Goal: Task Accomplishment & Management: Use online tool/utility

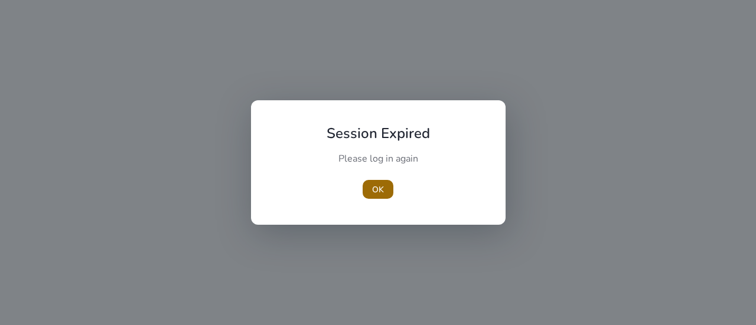
click at [380, 189] on span "OK" at bounding box center [378, 190] width 12 height 12
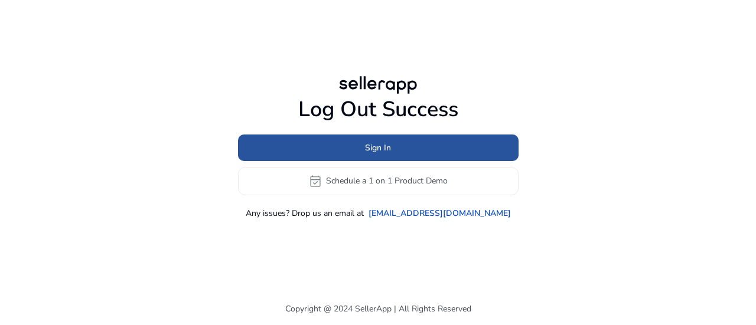
click at [383, 145] on span "Sign In" at bounding box center [378, 148] width 26 height 12
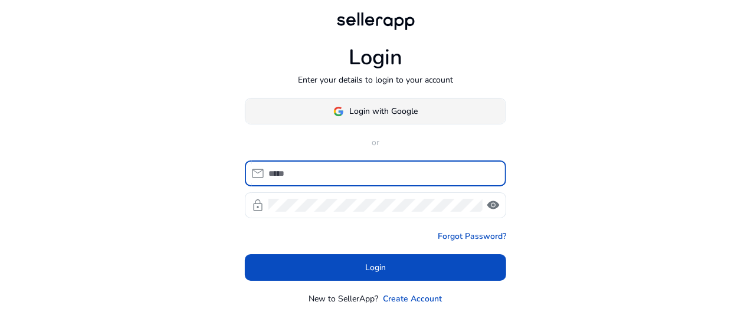
click at [377, 109] on span "Login with Google" at bounding box center [384, 111] width 68 height 12
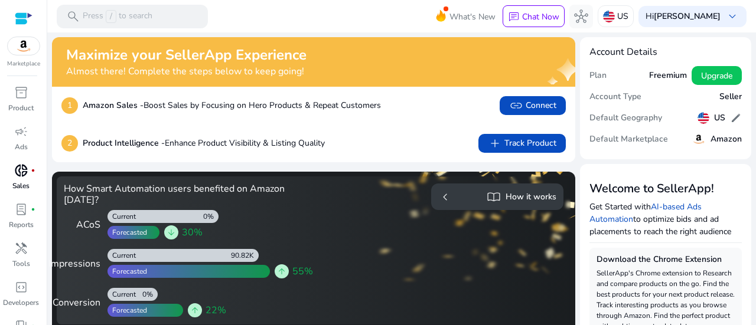
click at [21, 181] on p "Sales" at bounding box center [20, 186] width 17 height 11
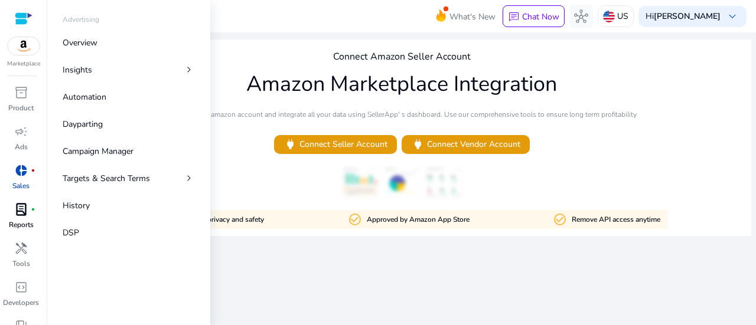
click at [18, 212] on span "lab_profile" at bounding box center [21, 209] width 14 height 14
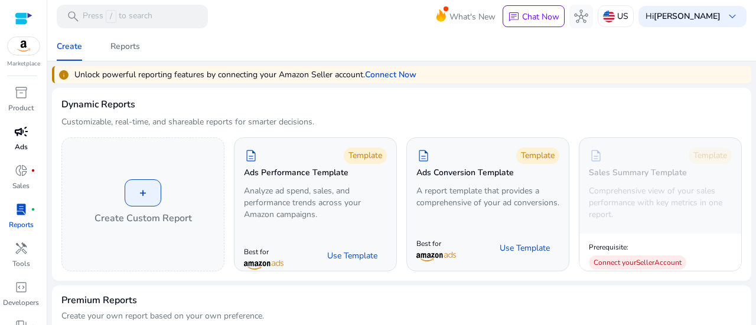
click at [17, 142] on p "Ads" at bounding box center [21, 147] width 13 height 11
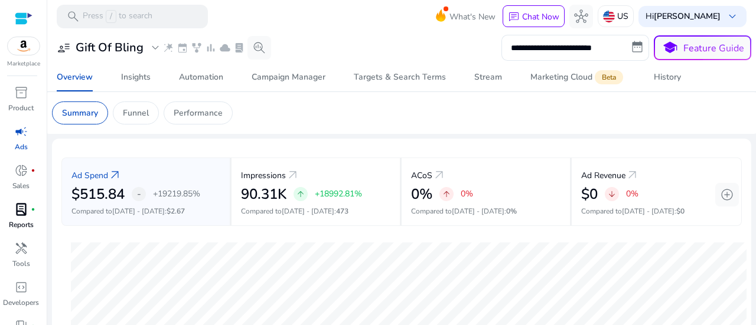
click at [354, 103] on app-sa-custom-tab "Summary Funnel Performance" at bounding box center [401, 113] width 699 height 23
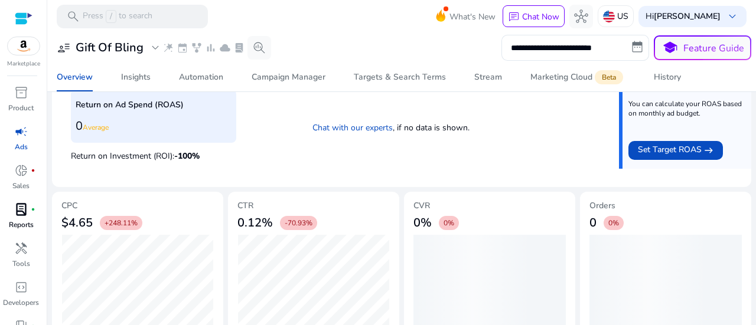
scroll to position [506, 0]
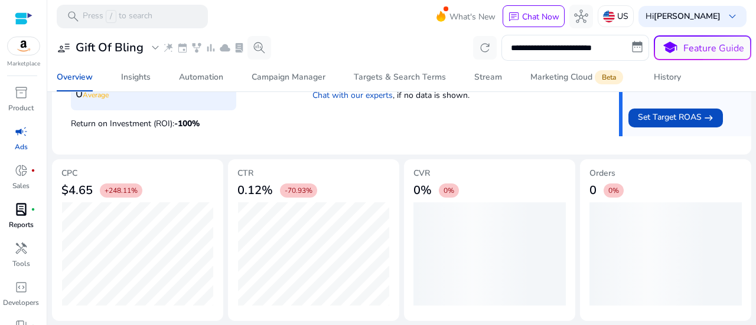
click at [380, 123] on div "Return on Ad Spend (ROAS) 0 Average Return on Investment (ROI): -100 % Chat wit…" at bounding box center [401, 100] width 661 height 92
click at [373, 126] on div "Return on Ad Spend (ROAS) 0 Average Return on Investment (ROI): -100 % Chat wit…" at bounding box center [401, 100] width 661 height 92
click at [488, 128] on div "Return on Ad Spend (ROAS) 0 Average Return on Investment (ROI): -100 % Chat wit…" at bounding box center [401, 100] width 661 height 92
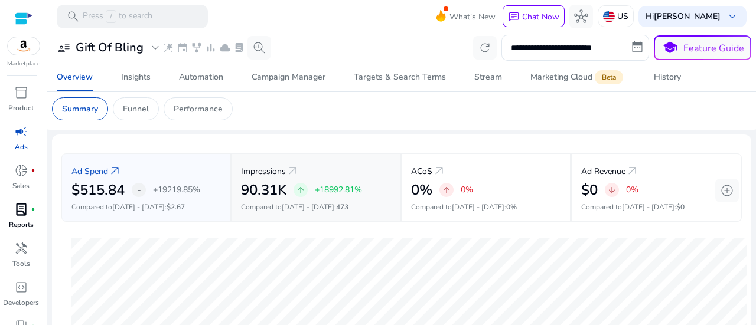
scroll to position [0, 0]
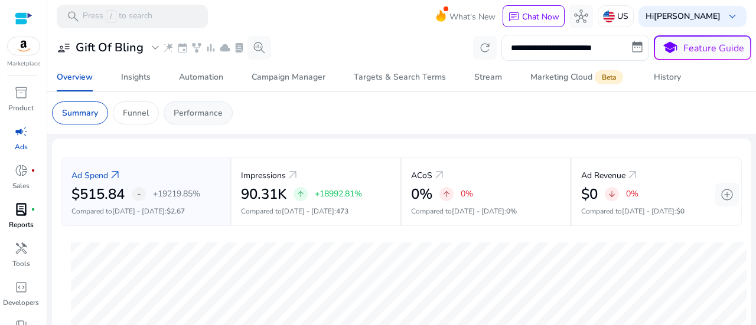
click at [207, 113] on p "Performance" at bounding box center [198, 113] width 49 height 12
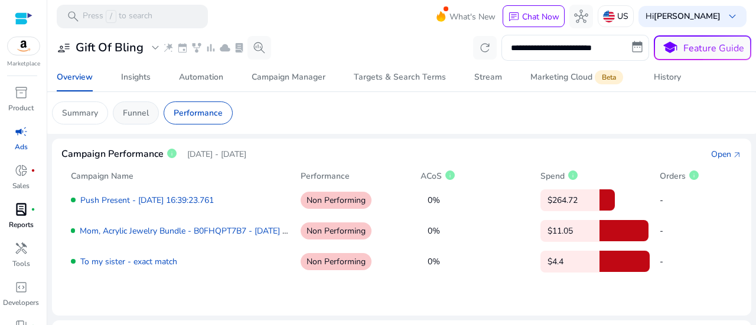
click at [141, 119] on div "Funnel" at bounding box center [136, 113] width 46 height 23
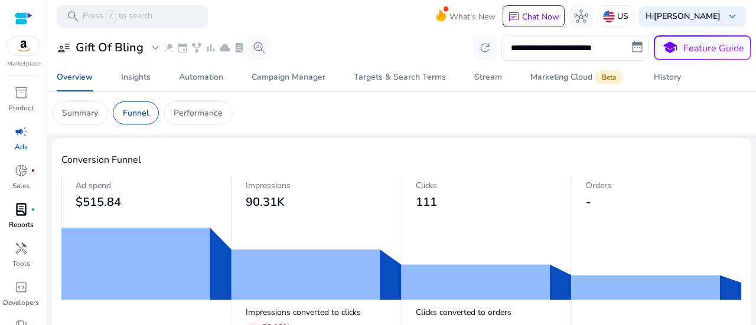
click at [308, 116] on app-sa-custom-tab "Summary Funnel Performance" at bounding box center [401, 113] width 699 height 23
click at [90, 115] on p "Summary" at bounding box center [80, 113] width 36 height 12
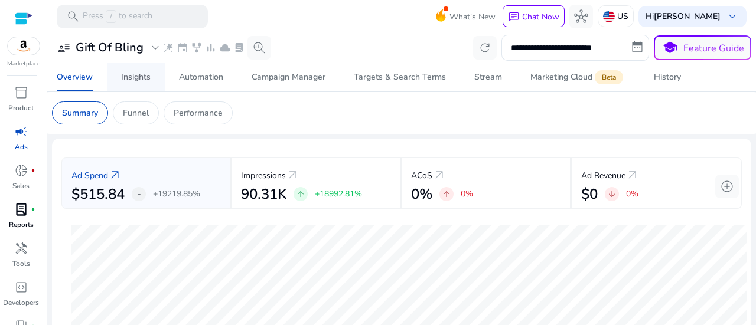
click at [137, 79] on div "Insights" at bounding box center [136, 77] width 30 height 8
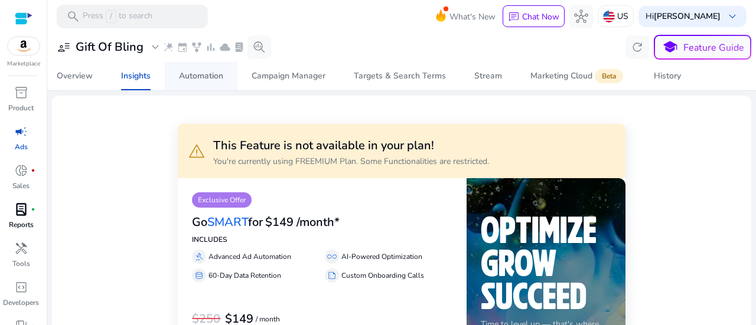
click at [210, 77] on div "Automation" at bounding box center [201, 76] width 44 height 8
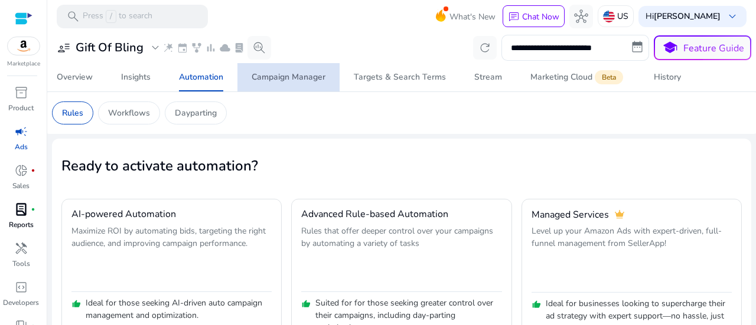
click at [300, 77] on div "Campaign Manager" at bounding box center [288, 77] width 74 height 8
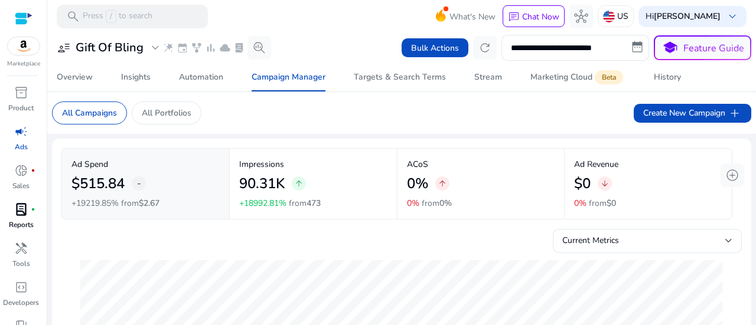
click at [351, 115] on mat-card "All Campaigns All Portfolios Create New Campaign add" at bounding box center [402, 113] width 718 height 42
click at [392, 79] on div "Targets & Search Terms" at bounding box center [400, 77] width 92 height 8
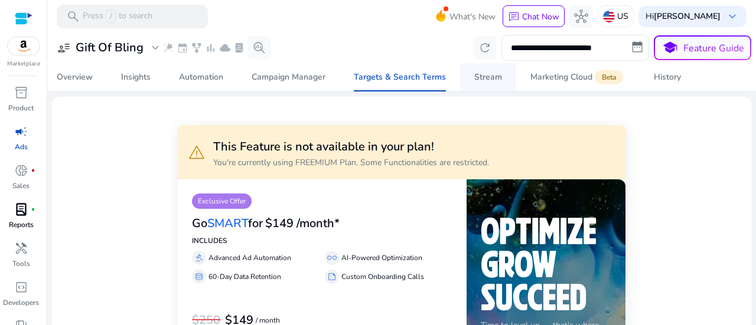
click at [483, 77] on div "Stream" at bounding box center [488, 77] width 28 height 8
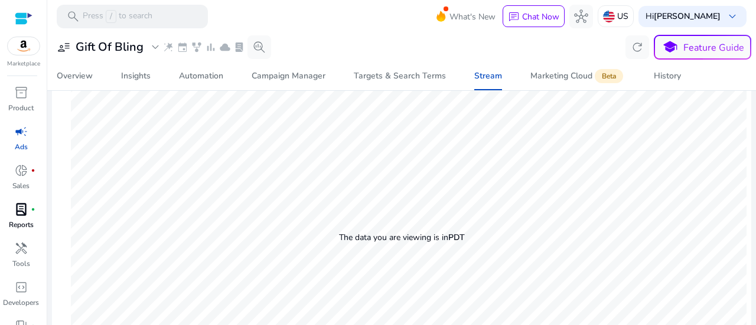
scroll to position [593, 0]
click at [28, 53] on img at bounding box center [24, 46] width 32 height 18
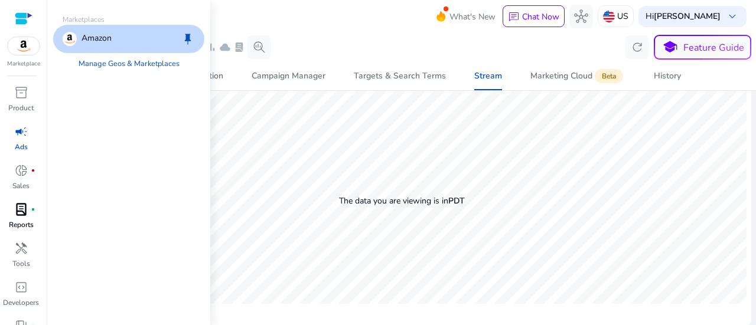
click at [99, 36] on p "Amazon" at bounding box center [96, 39] width 30 height 14
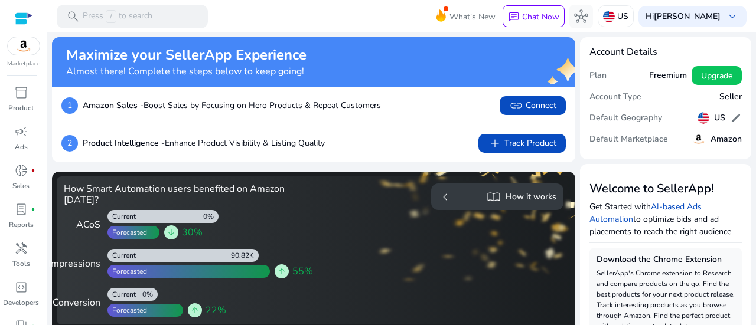
click at [318, 19] on mat-toolbar "search Press / to search What's New chat Chat Now hub US Hi [PERSON_NAME] keybo…" at bounding box center [401, 16] width 708 height 32
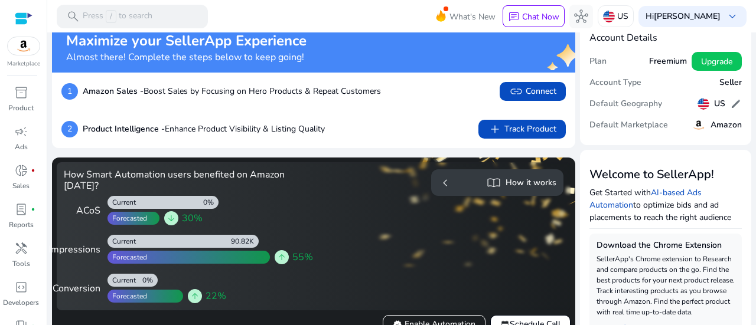
scroll to position [19, 0]
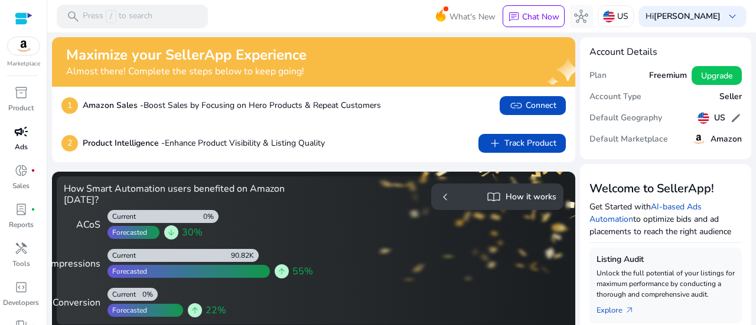
click at [15, 138] on span "campaign" at bounding box center [21, 132] width 14 height 14
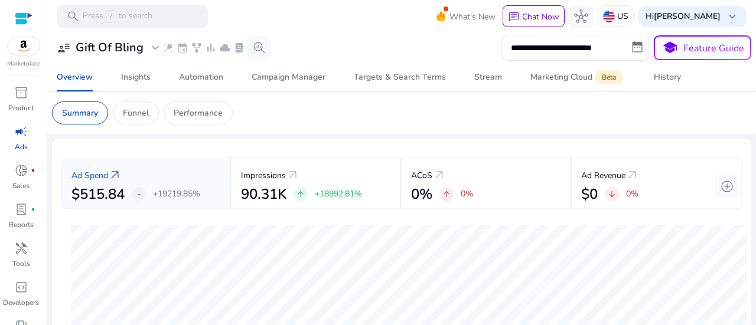
click at [344, 107] on app-sa-custom-tab "Summary Funnel Performance" at bounding box center [401, 113] width 699 height 23
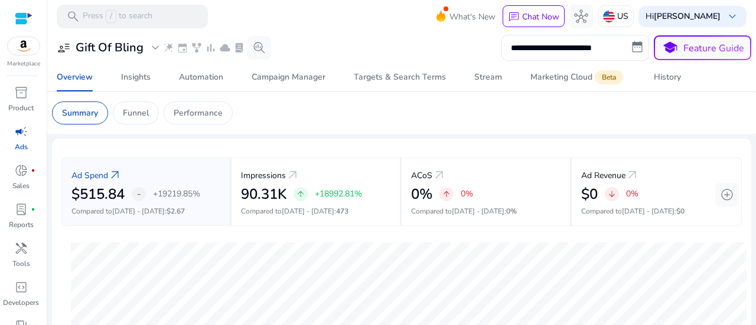
click at [326, 30] on mat-toolbar "search Press / to search What's New chat Chat Now hub US Hi [PERSON_NAME] keybo…" at bounding box center [401, 16] width 708 height 32
